Goal: Information Seeking & Learning: Find specific fact

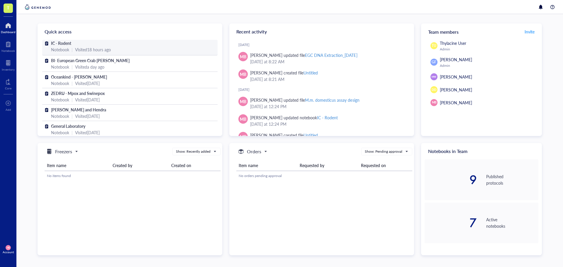
click at [102, 50] on div "Visited 18 hours ago" at bounding box center [93, 49] width 36 height 6
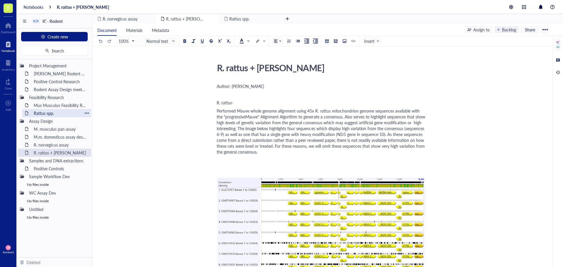
click at [52, 115] on div "Rattus spp." at bounding box center [56, 113] width 51 height 8
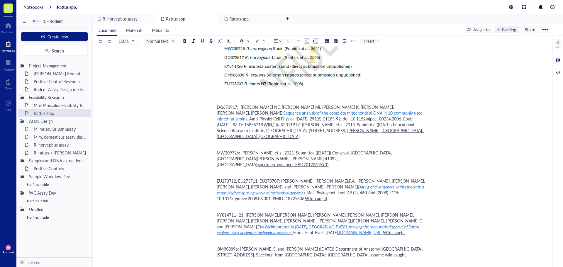
scroll to position [440, 0]
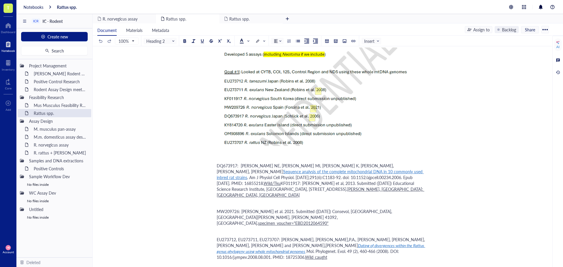
click at [181, 136] on div "Rattus spp. Rattus spp. Target species Taxonomic classification [1] Domain: Euk…" at bounding box center [321, 173] width 457 height 1105
drag, startPoint x: 238, startPoint y: 181, endPoint x: 218, endPoint y: 183, distance: 20.3
click at [218, 208] on span "MW209726: [PERSON_NAME] et al. 2021. Submitted ([DATE]) Consevol, [GEOGRAPHIC_D…" at bounding box center [305, 217] width 176 height 18
copy span "MW209726"
click at [216, 182] on div "Rattus spp. Rattus spp. Target species Taxonomic classification [1] Domain: Euk…" at bounding box center [321, 173] width 457 height 1105
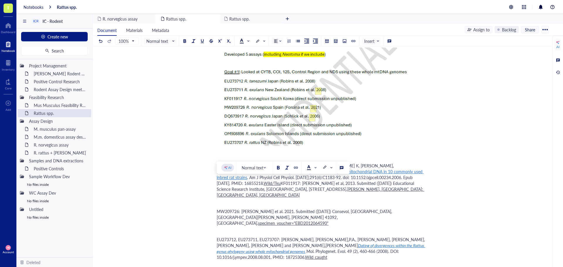
click at [218, 208] on span "MW209726: [PERSON_NAME] et al. 2021. Submitted ([DATE]) Consevol, [GEOGRAPHIC_D…" at bounding box center [305, 217] width 176 height 18
paste div
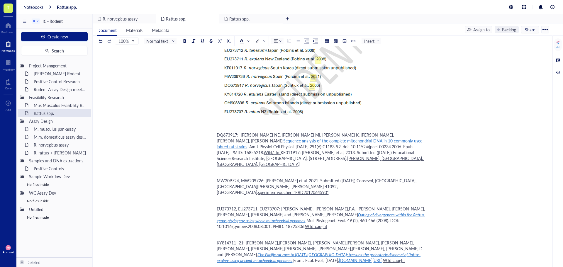
scroll to position [449, 0]
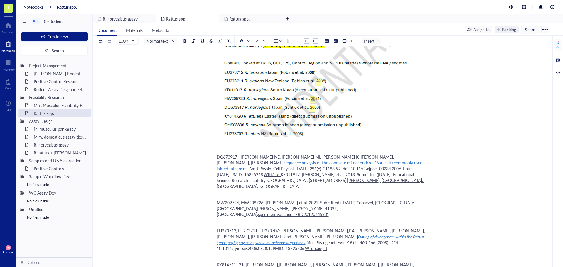
click at [190, 144] on div "Rattus spp. Rattus spp. Target species Taxonomic classification [1] Domain: Euk…" at bounding box center [321, 164] width 457 height 1105
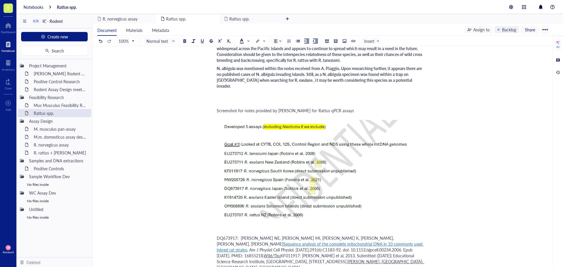
scroll to position [361, 0]
